Goal: Task Accomplishment & Management: Manage account settings

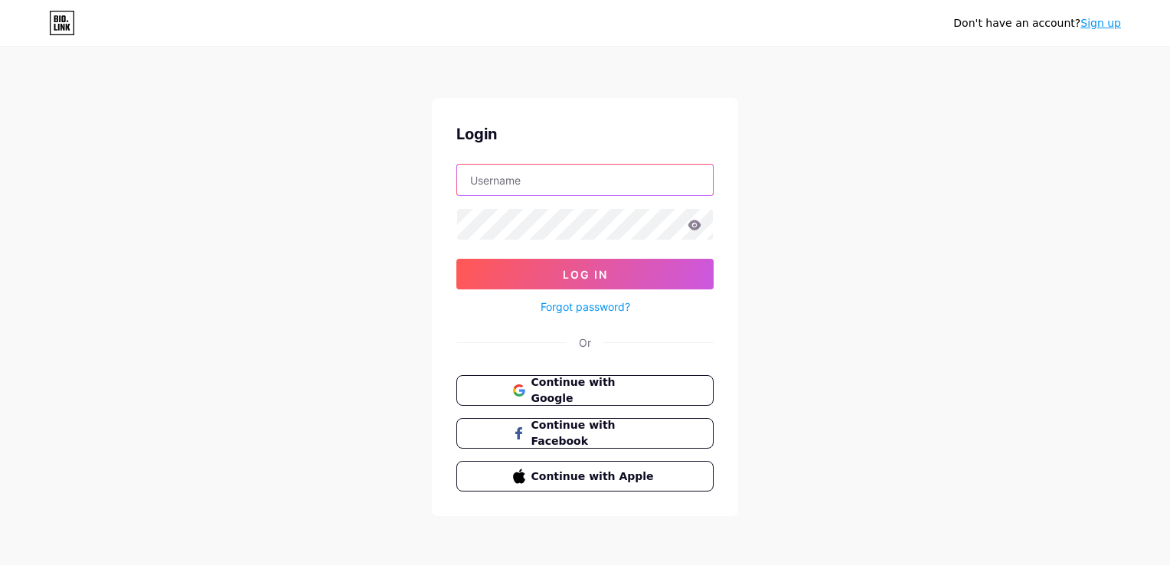
click at [555, 172] on input "text" at bounding box center [585, 180] width 256 height 31
type input "[EMAIL_ADDRESS][DOMAIN_NAME]"
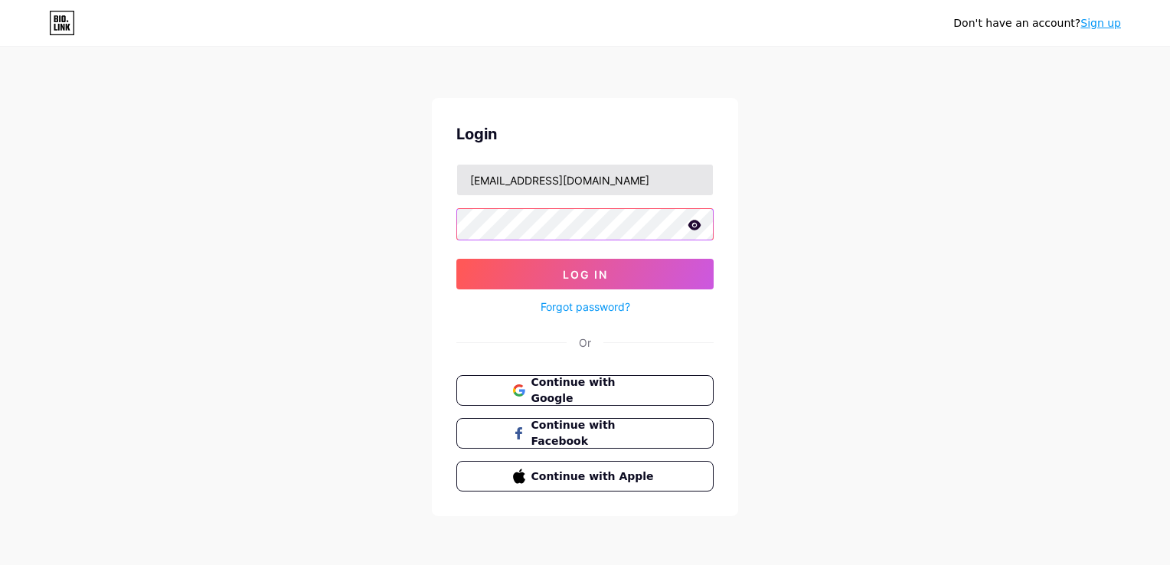
click at [456, 259] on button "Log In" at bounding box center [584, 274] width 257 height 31
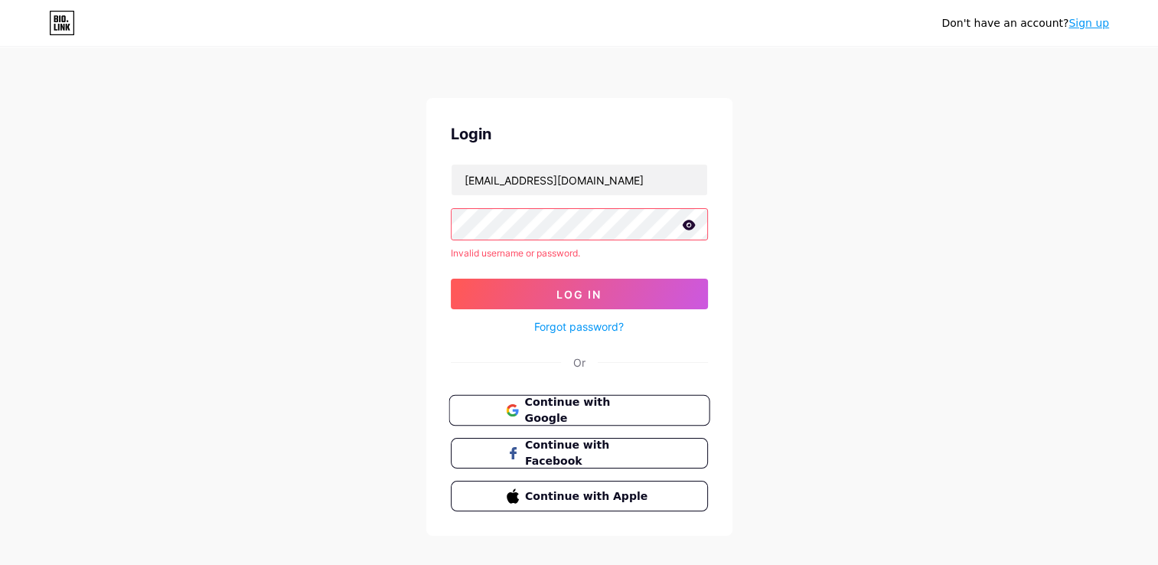
click at [599, 412] on span "Continue with Google" at bounding box center [588, 410] width 128 height 33
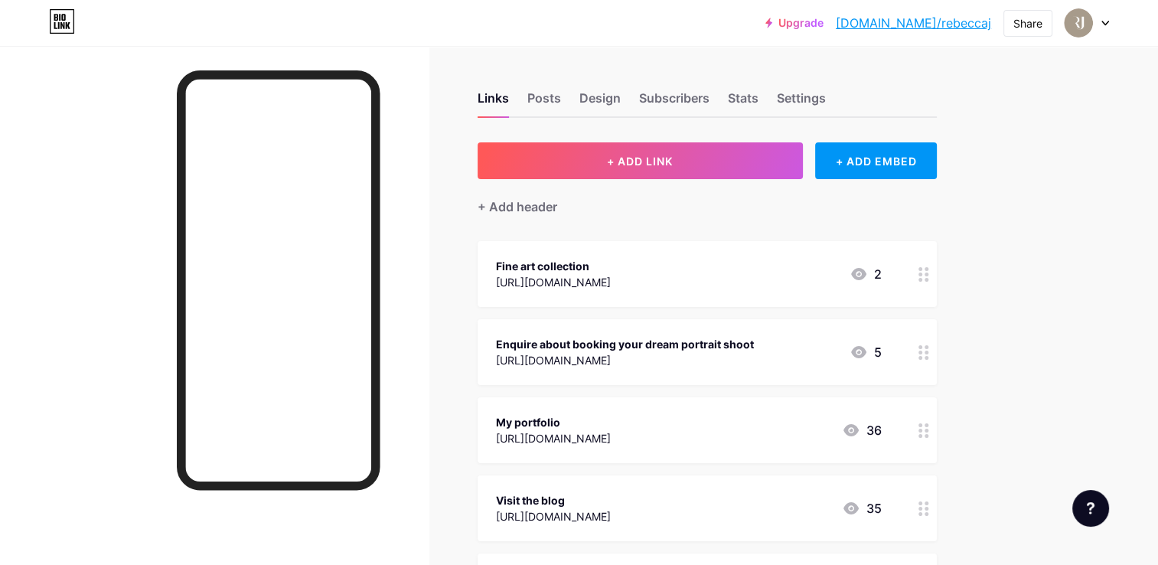
click at [611, 284] on div "[URL][DOMAIN_NAME]" at bounding box center [553, 282] width 115 height 16
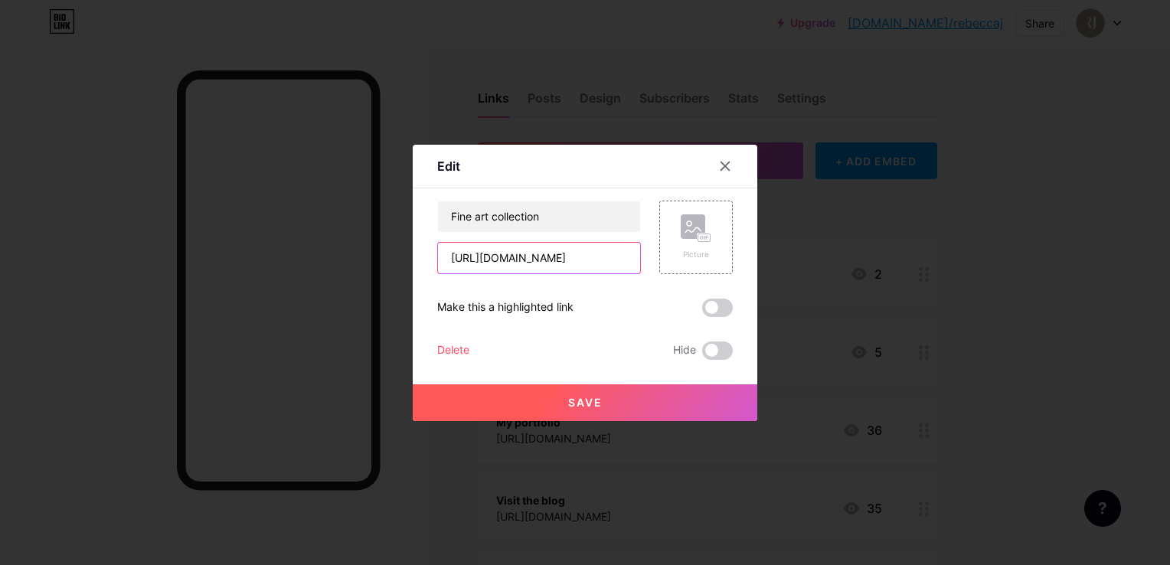
click at [594, 257] on input "[URL][DOMAIN_NAME]" at bounding box center [539, 258] width 202 height 31
paste input "fine-art"
type input "[URL][DOMAIN_NAME]"
click at [603, 399] on button "Save" at bounding box center [585, 402] width 345 height 37
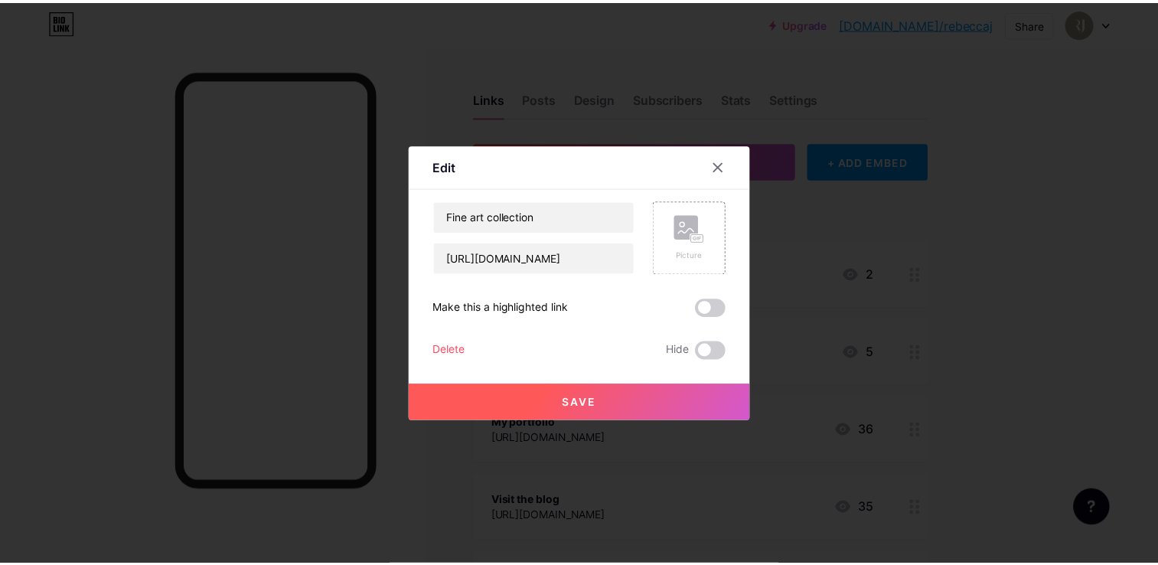
scroll to position [0, 0]
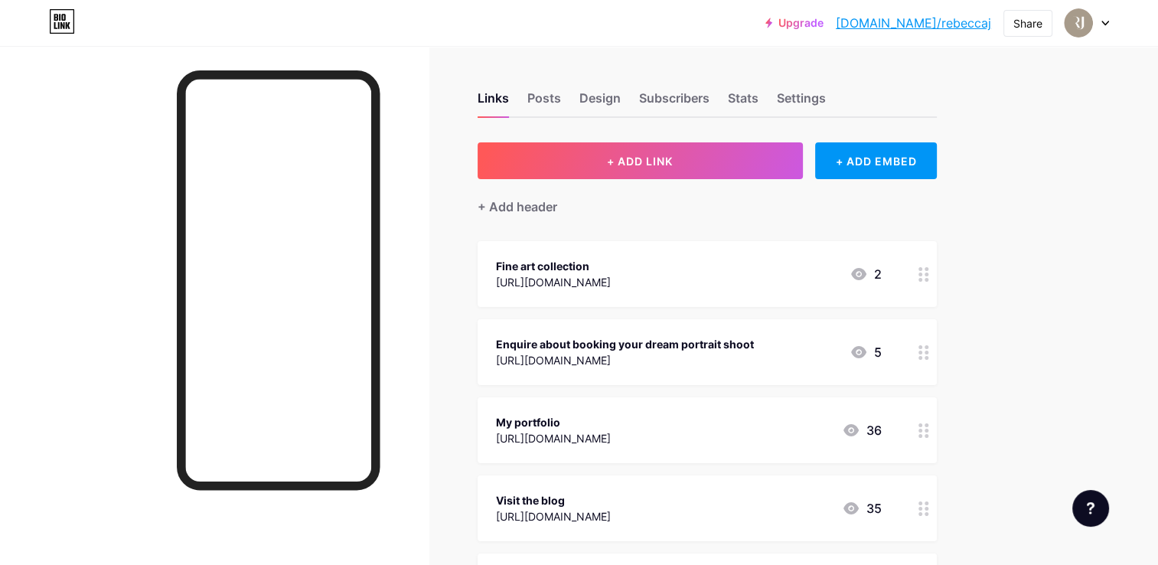
click at [907, 564] on html "Upgrade [DOMAIN_NAME]/rebecc... [DOMAIN_NAME]/[PERSON_NAME] Switch accounts [PE…" at bounding box center [579, 468] width 1158 height 936
